Goal: Task Accomplishment & Management: Use online tool/utility

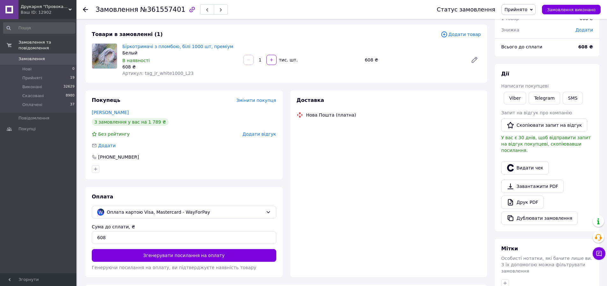
scroll to position [125, 0]
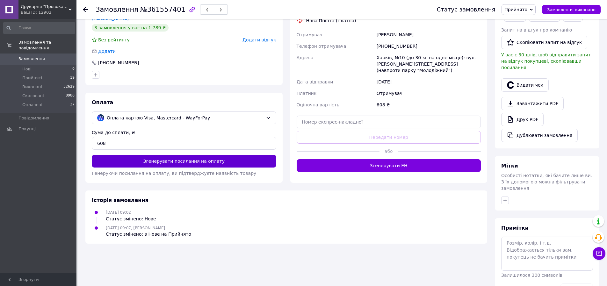
click at [188, 160] on button "Згенерувати посилання на оплату" at bounding box center [184, 161] width 185 height 13
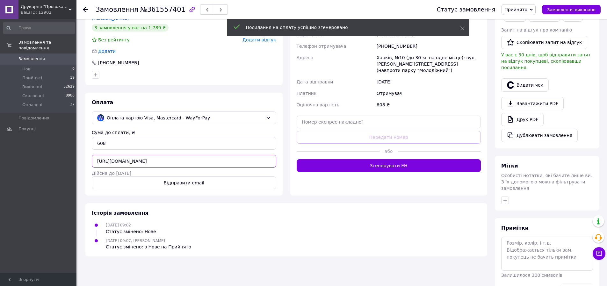
click at [202, 163] on input "[URL][DOMAIN_NAME]" at bounding box center [184, 161] width 185 height 13
